Goal: Task Accomplishment & Management: Manage account settings

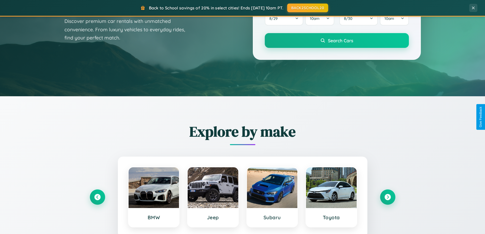
scroll to position [980, 0]
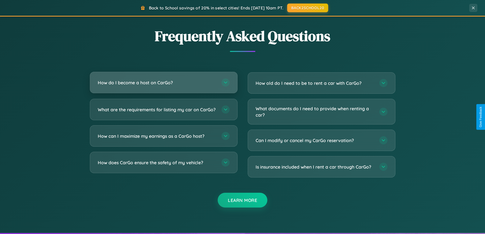
click at [163, 83] on h3 "How do I become a host on CarGo?" at bounding box center [157, 82] width 119 height 6
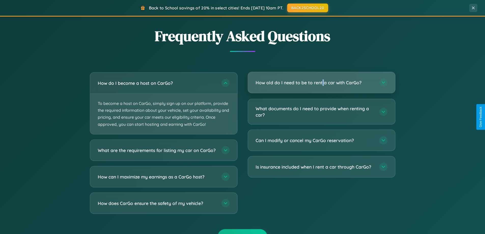
click at [321, 83] on h3 "How old do I need to be to rent a car with CarGo?" at bounding box center [315, 82] width 119 height 6
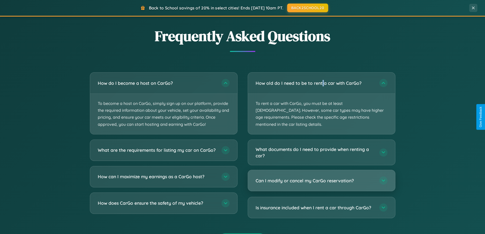
click at [321, 177] on h3 "Can I modify or cancel my CarGo reservation?" at bounding box center [315, 180] width 119 height 6
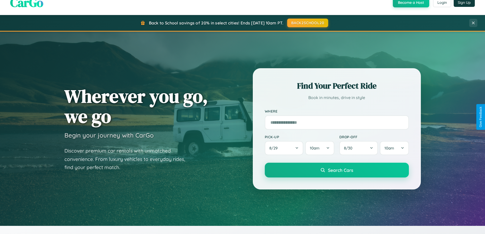
scroll to position [0, 0]
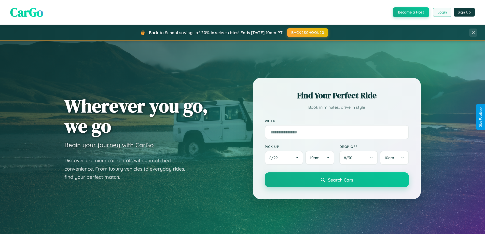
click at [442, 12] on button "Login" at bounding box center [442, 12] width 18 height 9
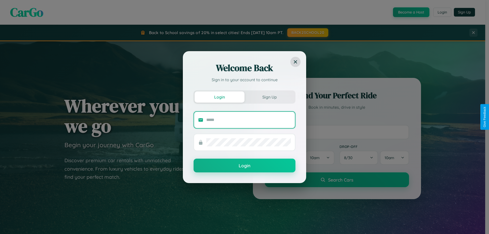
click at [249, 120] on input "text" at bounding box center [248, 120] width 85 height 8
type input "**********"
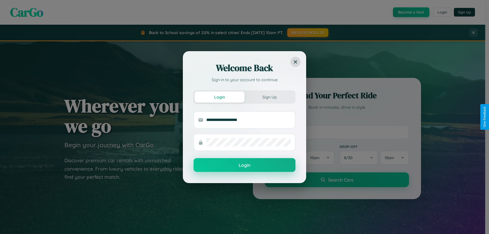
click at [244, 165] on button "Login" at bounding box center [245, 165] width 102 height 14
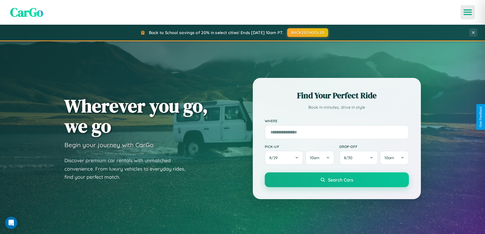
click at [468, 12] on icon "Open menu" at bounding box center [467, 12] width 7 height 5
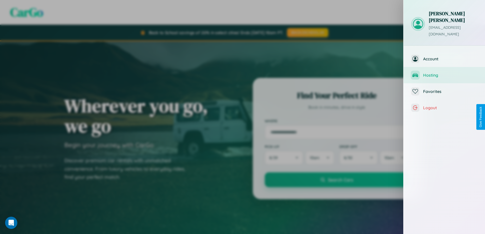
click at [444, 73] on span "Hosting" at bounding box center [450, 75] width 54 height 5
